Goal: Complete application form

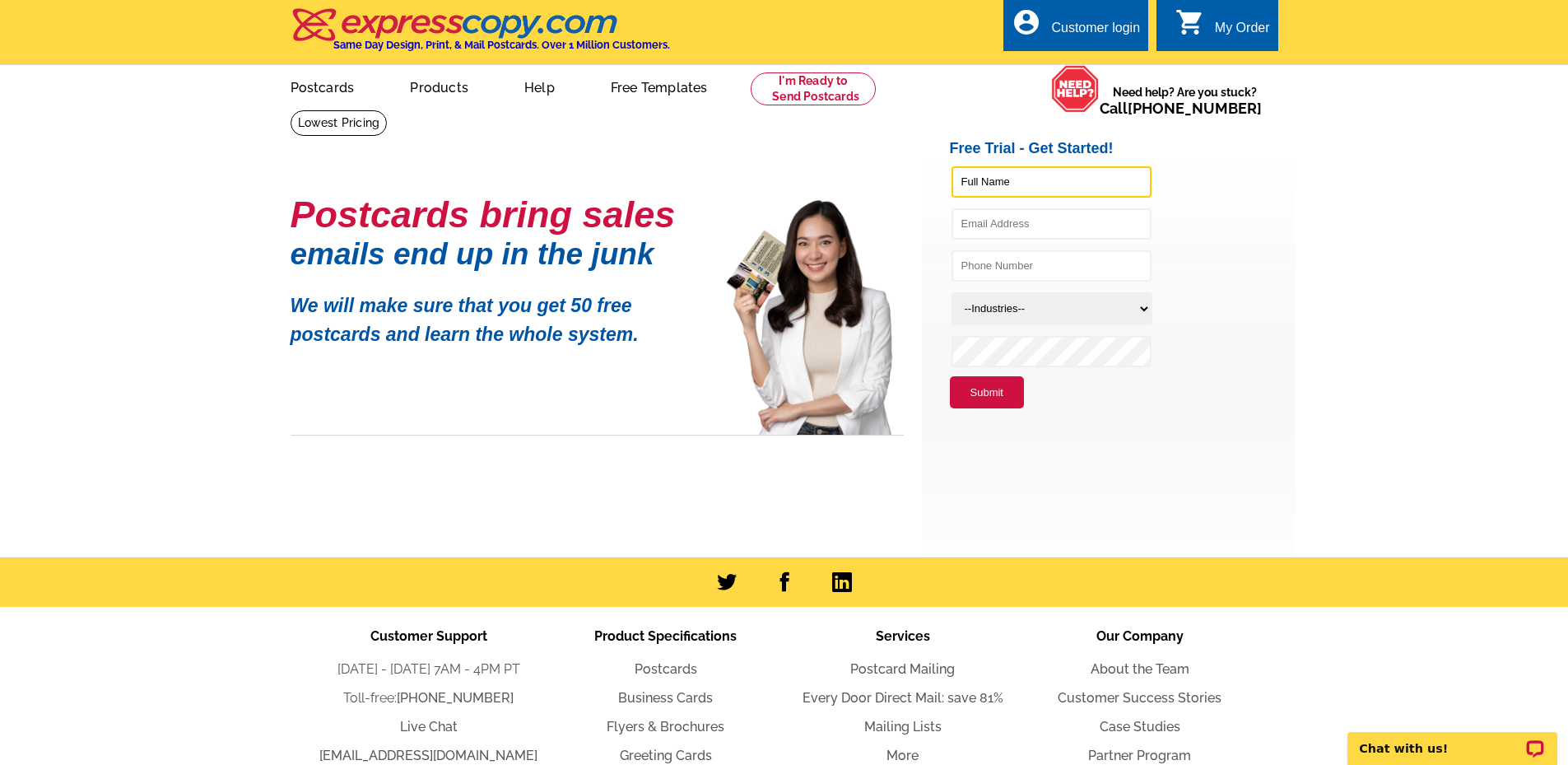
click at [983, 180] on input "text" at bounding box center [1051, 182] width 200 height 31
type input "[PERSON_NAME]"
type input "F"
type input "[PERSON_NAME]"
type input "[EMAIL_ADDRESS][DOMAIN_NAME]"
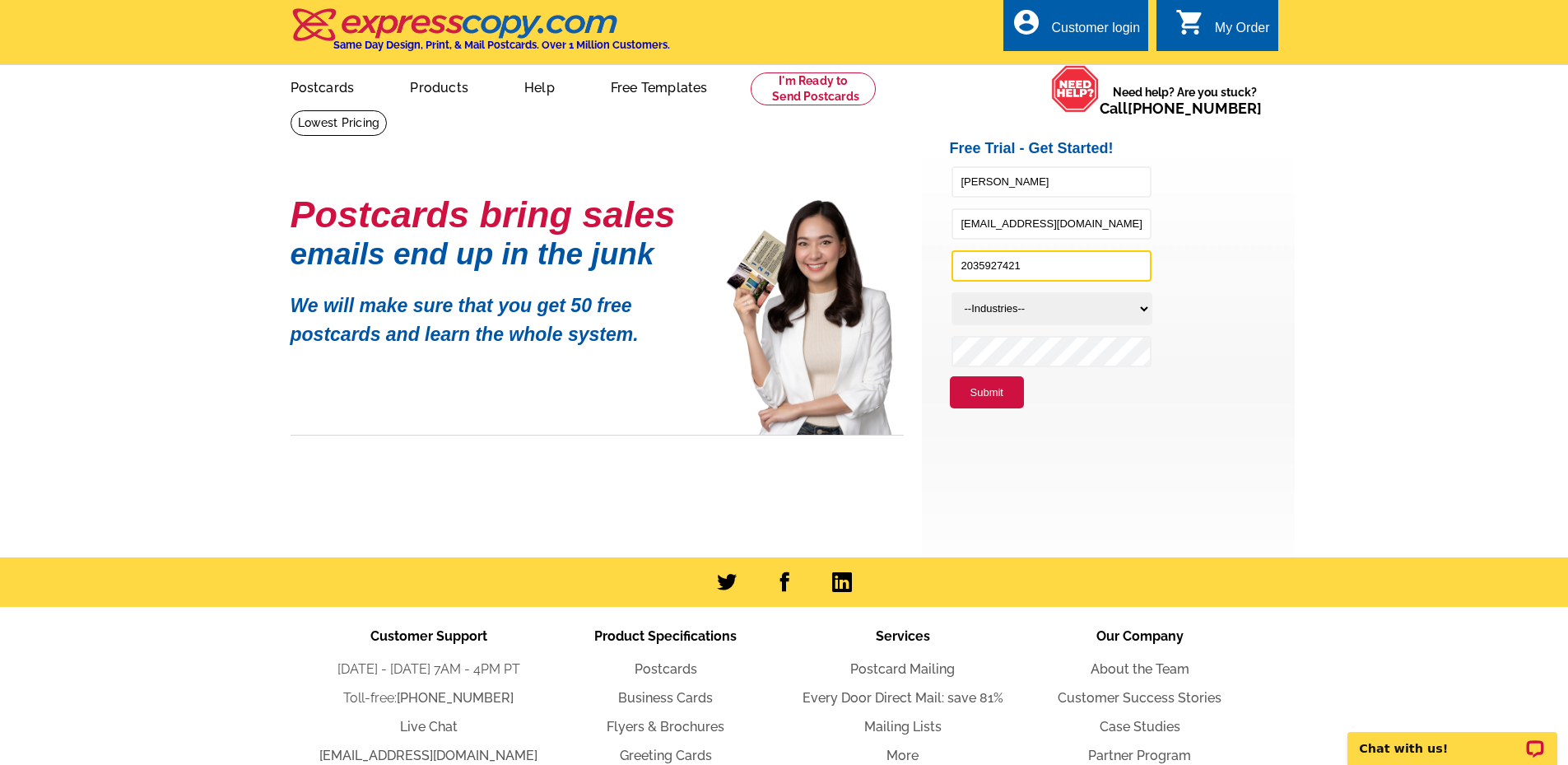
type input "2035927421"
drag, startPoint x: 1240, startPoint y: 175, endPoint x: 1229, endPoint y: 183, distance: 13.6
click at [1240, 175] on li "[PERSON_NAME]" at bounding box center [1123, 185] width 345 height 42
click at [1007, 308] on select "--Industries-- Residential Real Estate Accounting Agriculture Architecture Arts…" at bounding box center [1051, 309] width 201 height 33
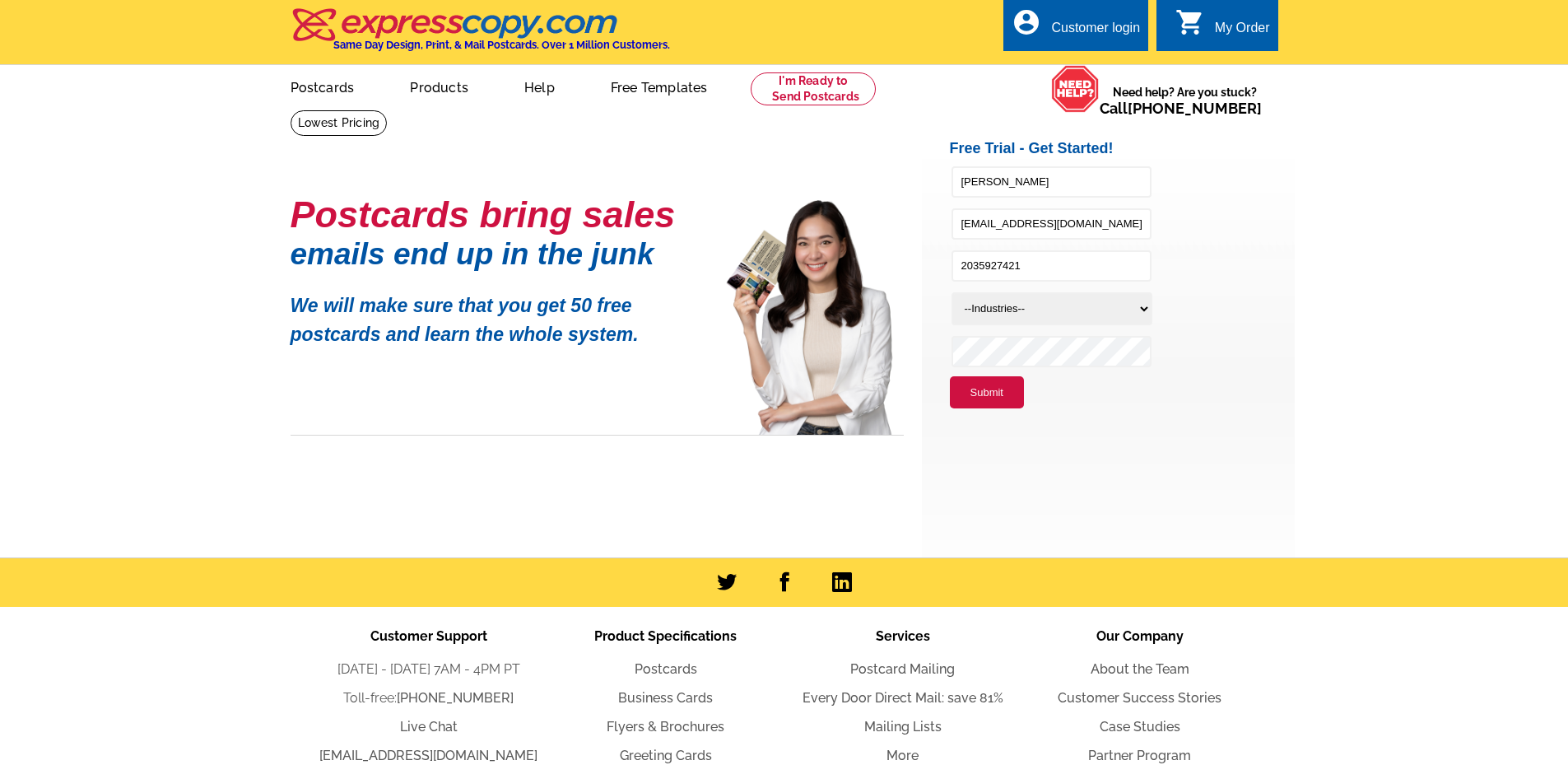
select select "776"
click at [951, 293] on select "--Industries-- Residential Real Estate Accounting Agriculture Architecture Arts…" at bounding box center [1051, 309] width 201 height 33
click at [968, 385] on button "Submit" at bounding box center [987, 393] width 74 height 33
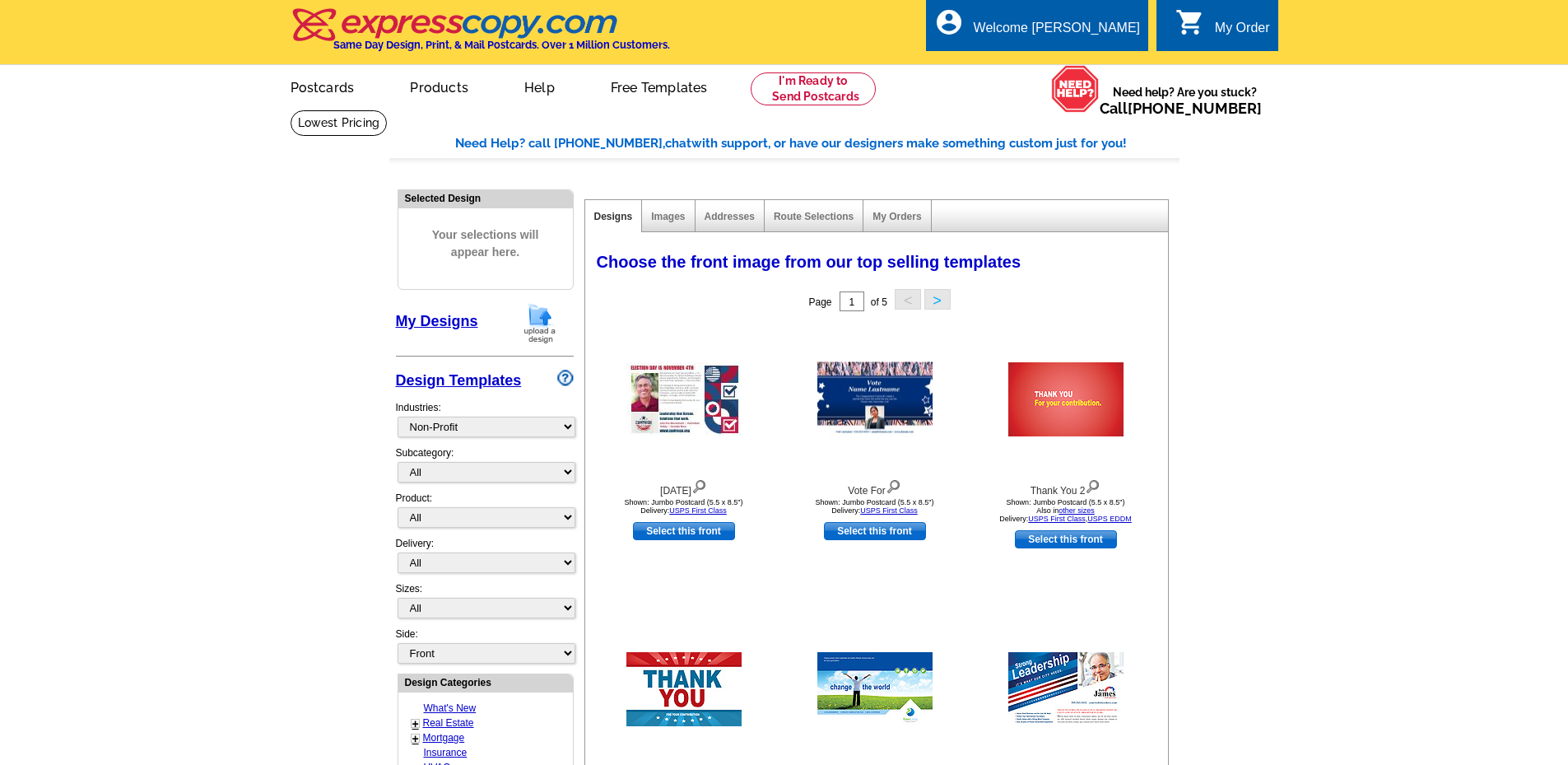
select select "776"
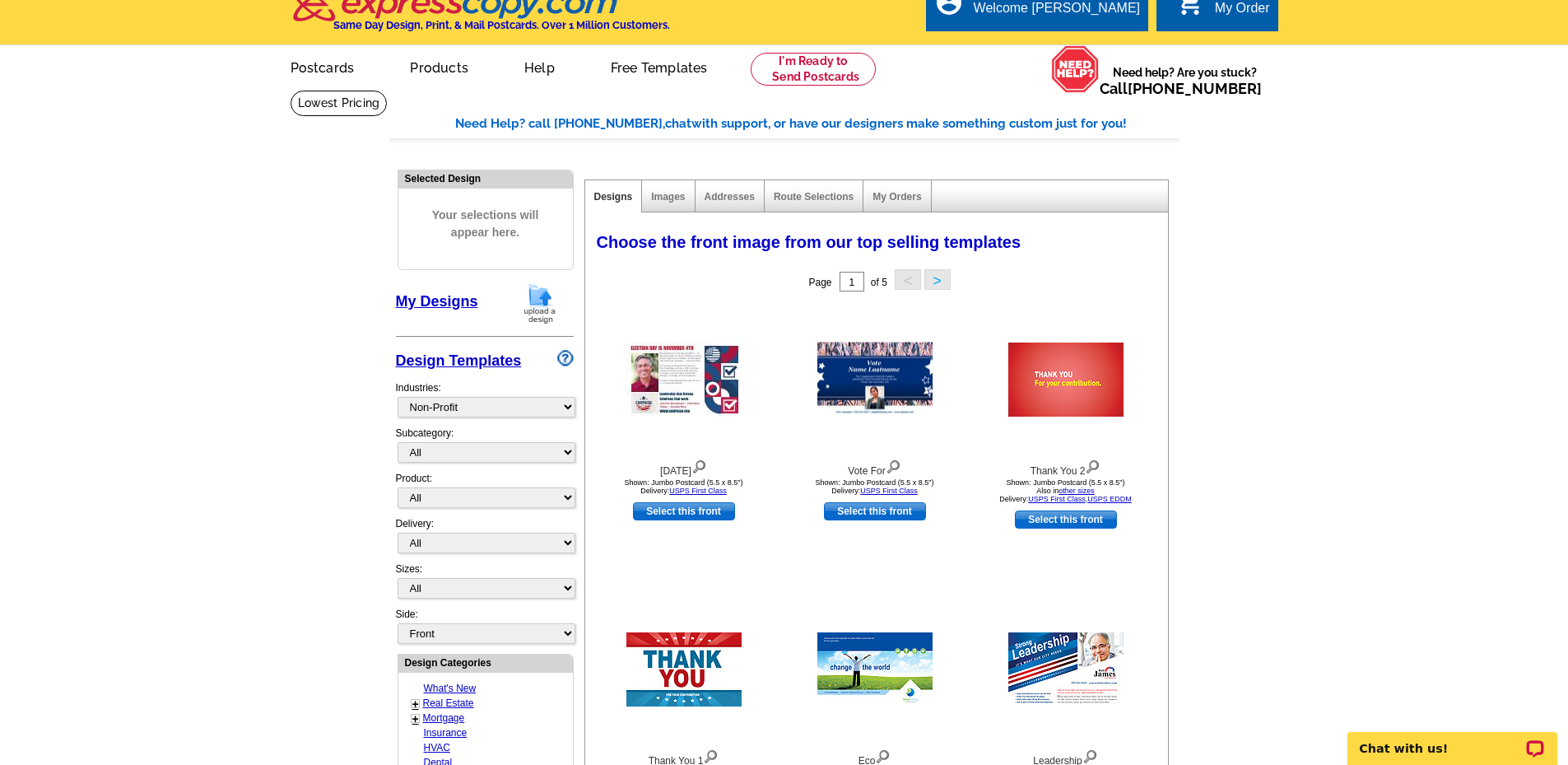
scroll to position [576, 0]
